Goal: Information Seeking & Learning: Understand process/instructions

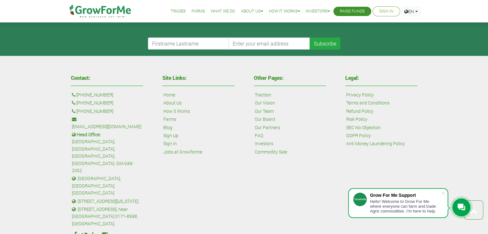
scroll to position [1500, 0]
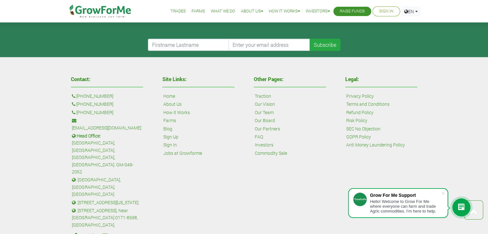
click at [180, 111] on link "How it Works" at bounding box center [176, 112] width 27 height 7
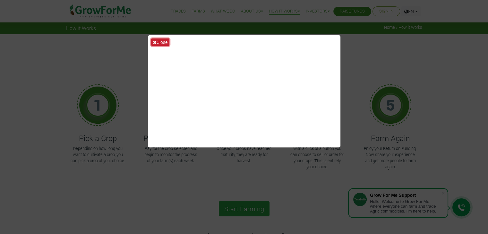
click at [162, 42] on button "Close" at bounding box center [160, 42] width 18 height 7
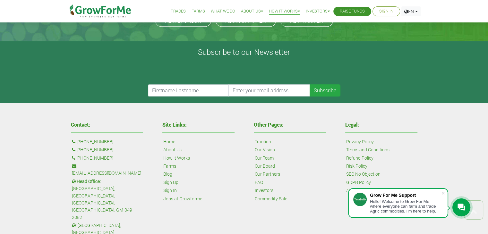
scroll to position [471, 0]
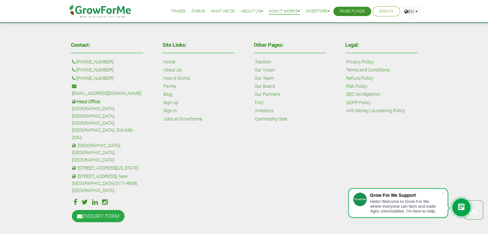
click at [91, 79] on link "[PHONE_NUMBER]" at bounding box center [94, 78] width 37 height 7
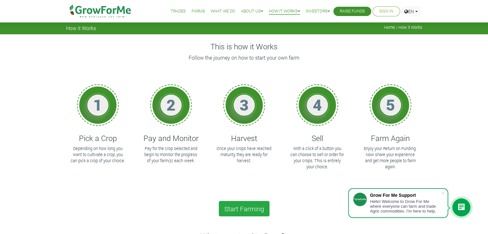
scroll to position [30, 0]
